Goal: Book appointment/travel/reservation

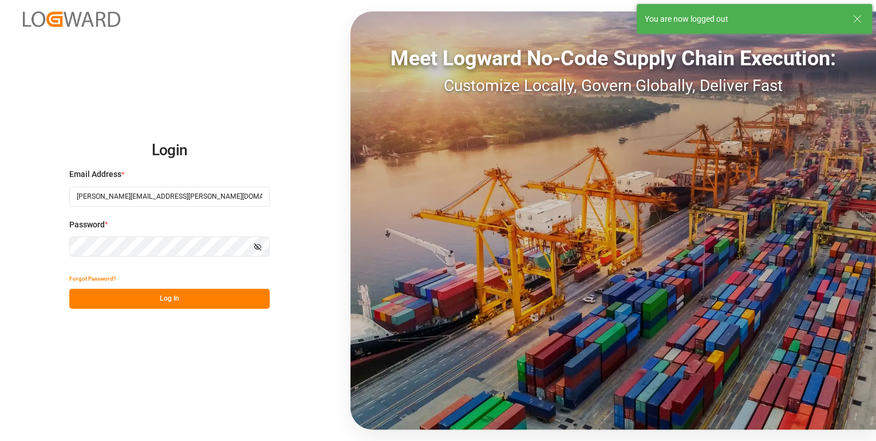
click at [171, 304] on button "Log In" at bounding box center [169, 298] width 200 height 20
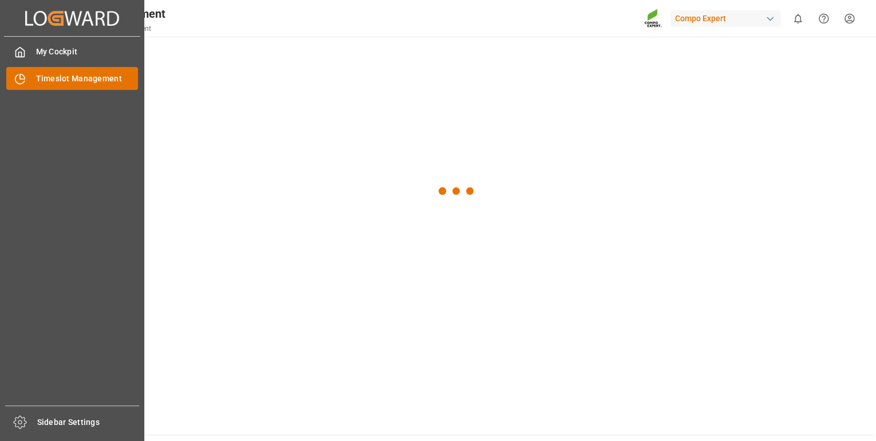
click at [26, 83] on div "Timeslot Management Timeslot Management" at bounding box center [72, 78] width 132 height 22
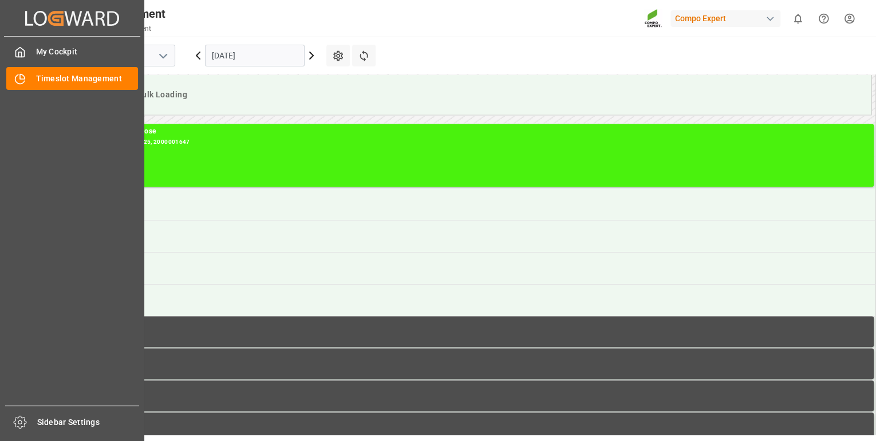
scroll to position [569, 0]
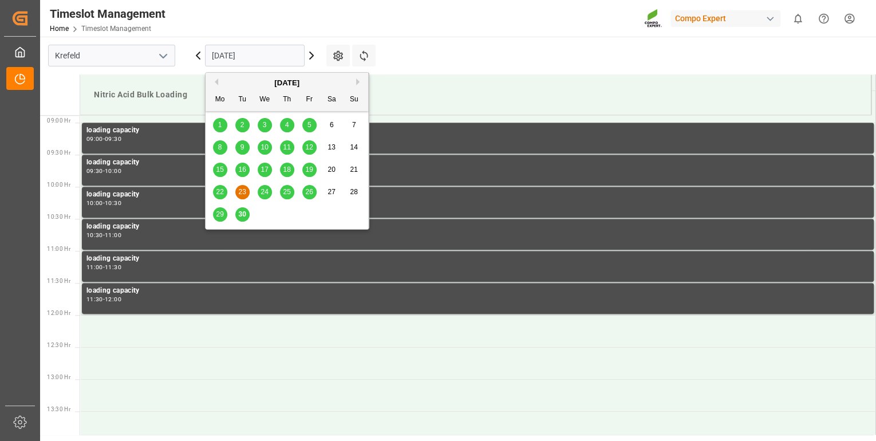
click at [234, 54] on input "[DATE]" at bounding box center [255, 56] width 100 height 22
click at [239, 215] on span "30" at bounding box center [241, 214] width 7 height 8
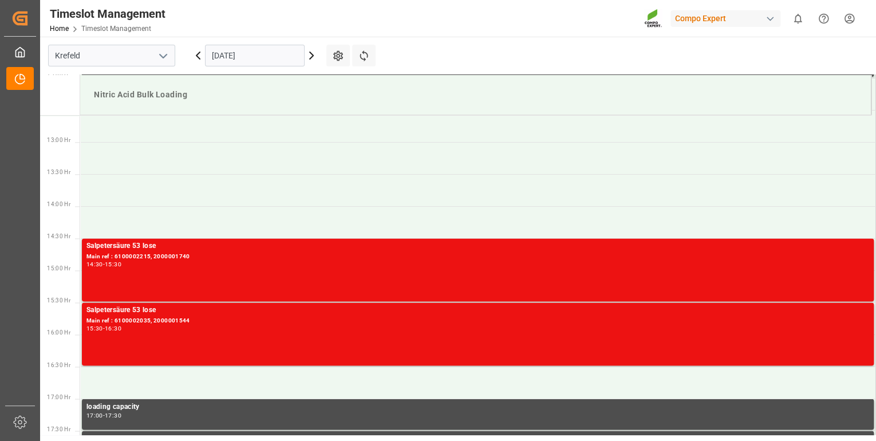
scroll to position [844, 0]
